Goal: Task Accomplishment & Management: Manage account settings

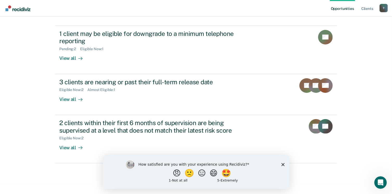
scroll to position [119, 0]
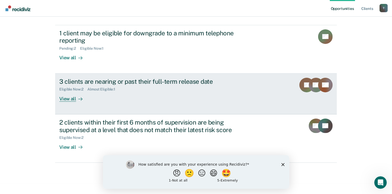
click at [305, 91] on icon at bounding box center [306, 91] width 22 height 17
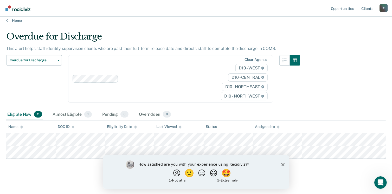
scroll to position [6, 0]
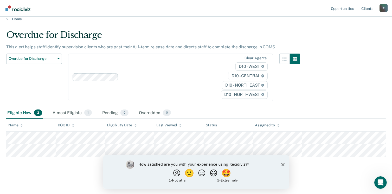
click at [283, 163] on icon "Close survey" at bounding box center [282, 164] width 3 height 3
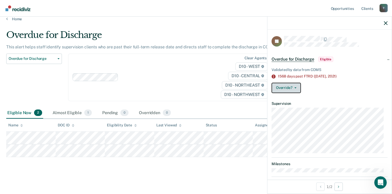
click at [296, 88] on button "Override?" at bounding box center [285, 88] width 29 height 10
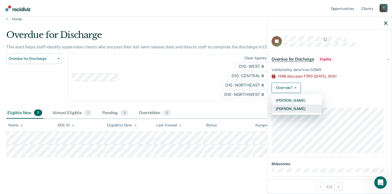
click at [305, 107] on button "[PERSON_NAME]" at bounding box center [296, 108] width 50 height 8
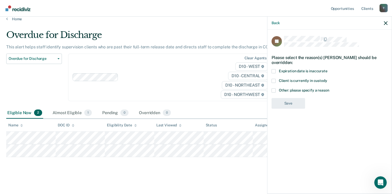
click at [274, 70] on span at bounding box center [273, 71] width 4 height 4
click at [327, 69] on input "Expiration date is inaccurate" at bounding box center [327, 69] width 0 height 0
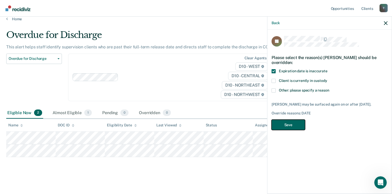
click at [298, 123] on button "Save" at bounding box center [288, 125] width 34 height 11
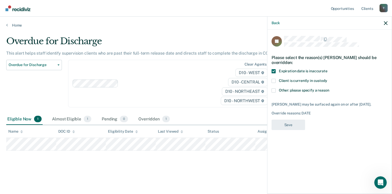
scroll to position [0, 0]
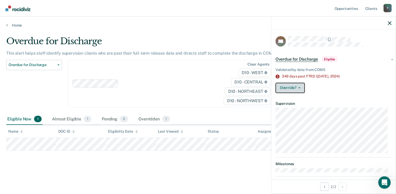
click at [295, 90] on button "Override?" at bounding box center [289, 88] width 29 height 10
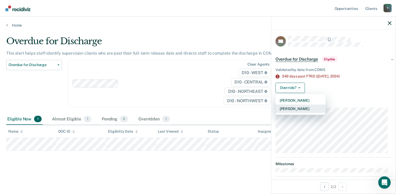
click at [295, 105] on button "[PERSON_NAME]" at bounding box center [300, 108] width 50 height 8
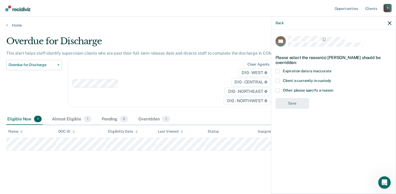
click at [277, 72] on span at bounding box center [277, 71] width 4 height 4
click at [331, 69] on input "Expiration date is inaccurate" at bounding box center [331, 69] width 0 height 0
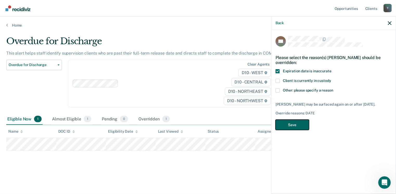
click at [297, 126] on button "Save" at bounding box center [292, 125] width 34 height 11
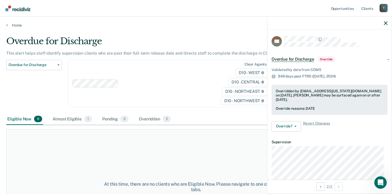
click at [178, 147] on div "At this time, there are no clients who are Eligible Now. Please navigate to one…" at bounding box center [195, 186] width 379 height 115
click at [18, 26] on link "Home" at bounding box center [195, 25] width 379 height 5
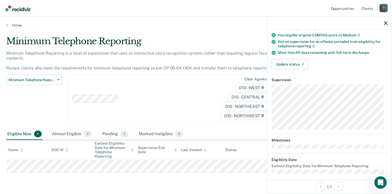
scroll to position [57, 0]
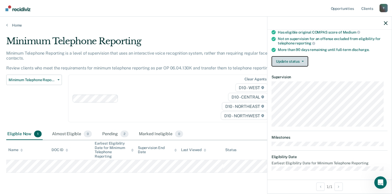
click at [301, 62] on button "Update status" at bounding box center [289, 61] width 37 height 10
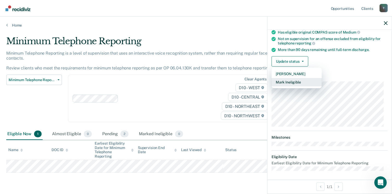
click at [302, 82] on button "Mark Ineligible" at bounding box center [296, 82] width 50 height 8
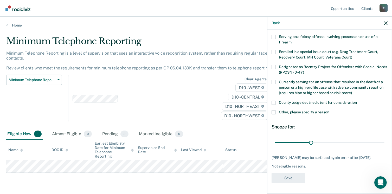
scroll to position [38, 0]
click at [276, 110] on label "Other, please specify a reason" at bounding box center [329, 112] width 116 height 5
click at [329, 110] on input "Other, please specify a reason" at bounding box center [329, 110] width 0 height 0
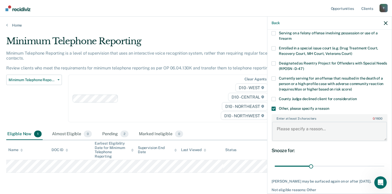
click at [313, 128] on textarea "Enter at least 3 characters 0 / 1600" at bounding box center [329, 131] width 115 height 19
type textarea "Subject needs to pay fees."
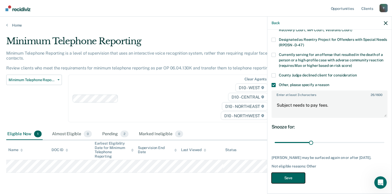
click at [286, 175] on button "Save" at bounding box center [288, 178] width 34 height 11
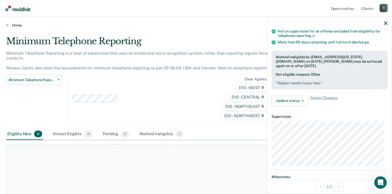
click at [14, 24] on link "Home" at bounding box center [195, 25] width 379 height 5
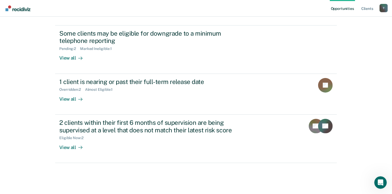
scroll to position [119, 0]
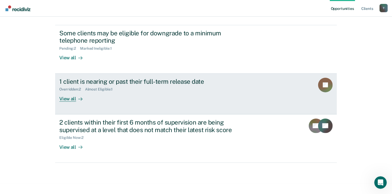
click at [71, 97] on div "View all" at bounding box center [73, 96] width 29 height 10
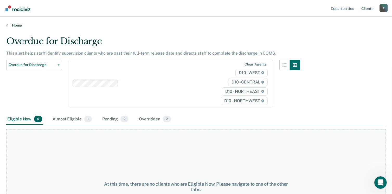
click at [17, 24] on link "Home" at bounding box center [195, 25] width 379 height 5
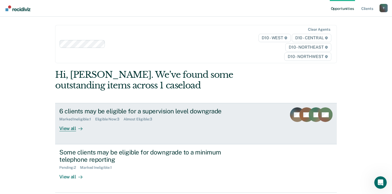
click at [71, 130] on div "View all" at bounding box center [73, 126] width 29 height 10
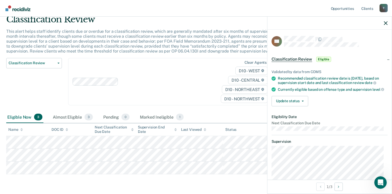
scroll to position [13, 0]
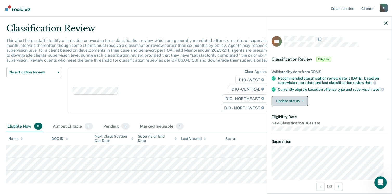
click at [286, 104] on button "Update status" at bounding box center [289, 101] width 37 height 10
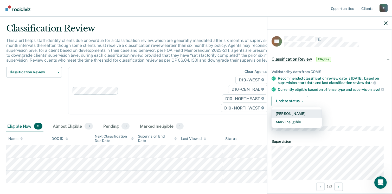
click at [297, 118] on button "[PERSON_NAME]" at bounding box center [296, 113] width 50 height 8
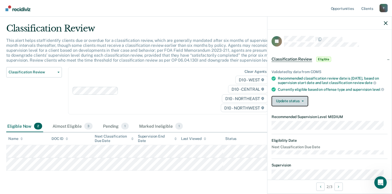
click at [300, 103] on button "Update status" at bounding box center [289, 101] width 37 height 10
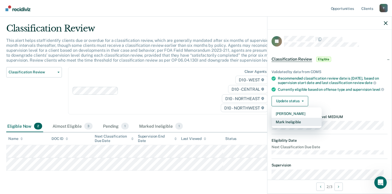
click at [295, 122] on button "Mark Ineligible" at bounding box center [296, 122] width 50 height 8
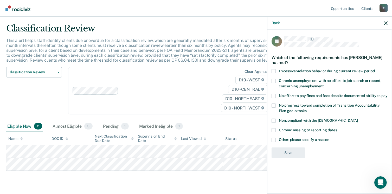
click at [293, 79] on label "Chronic unemployment with no effort to job search or recent, concerning unemplo…" at bounding box center [329, 84] width 116 height 11
click at [324, 84] on input "Chronic unemployment with no effort to job search or recent, concerning unemplo…" at bounding box center [324, 84] width 0 height 0
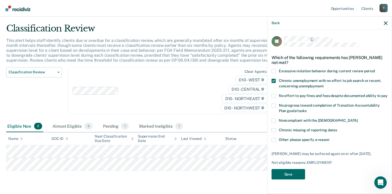
drag, startPoint x: 276, startPoint y: 89, endPoint x: 279, endPoint y: 89, distance: 3.1
click at [278, 94] on label "No effort to pay fines and fees despite documented ability to pay" at bounding box center [329, 96] width 116 height 5
click at [387, 94] on input "No effort to pay fines and fees despite documented ability to pay" at bounding box center [387, 94] width 0 height 0
click at [273, 79] on span at bounding box center [273, 81] width 4 height 4
click at [324, 84] on input "Chronic unemployment with no effort to job search or recent, concerning unemplo…" at bounding box center [324, 84] width 0 height 0
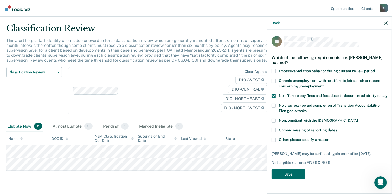
click at [276, 119] on label "Noncompliant with the [DEMOGRAPHIC_DATA]" at bounding box center [329, 121] width 116 height 5
click at [358, 119] on input "Noncompliant with the [DEMOGRAPHIC_DATA]" at bounding box center [358, 119] width 0 height 0
click at [296, 170] on button "Save" at bounding box center [288, 174] width 34 height 11
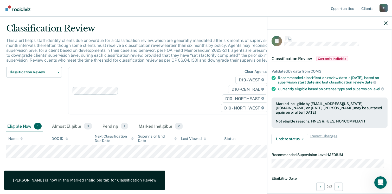
scroll to position [14, 0]
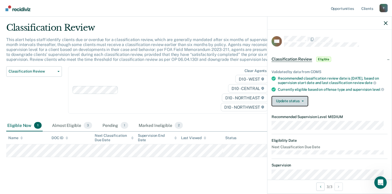
click at [293, 105] on button "Update status" at bounding box center [289, 101] width 37 height 10
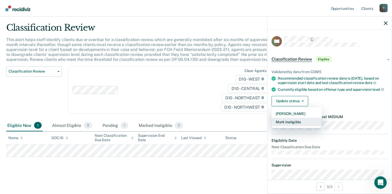
click at [291, 125] on button "Mark Ineligible" at bounding box center [296, 122] width 50 height 8
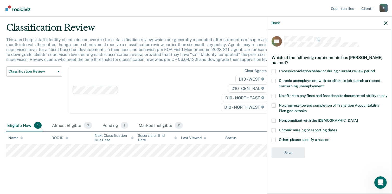
click at [275, 70] on span at bounding box center [273, 71] width 4 height 4
click at [375, 69] on input "Excessive violation behavior during current review period" at bounding box center [375, 69] width 0 height 0
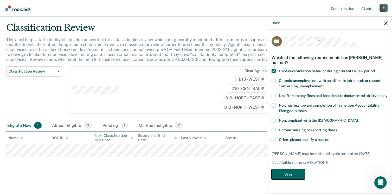
click at [285, 173] on button "Save" at bounding box center [288, 174] width 34 height 11
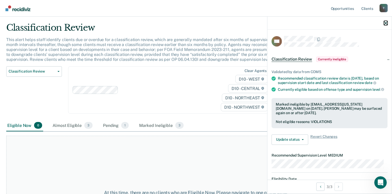
click at [384, 22] on icon "button" at bounding box center [386, 23] width 4 height 4
